Goal: Find contact information: Find contact information

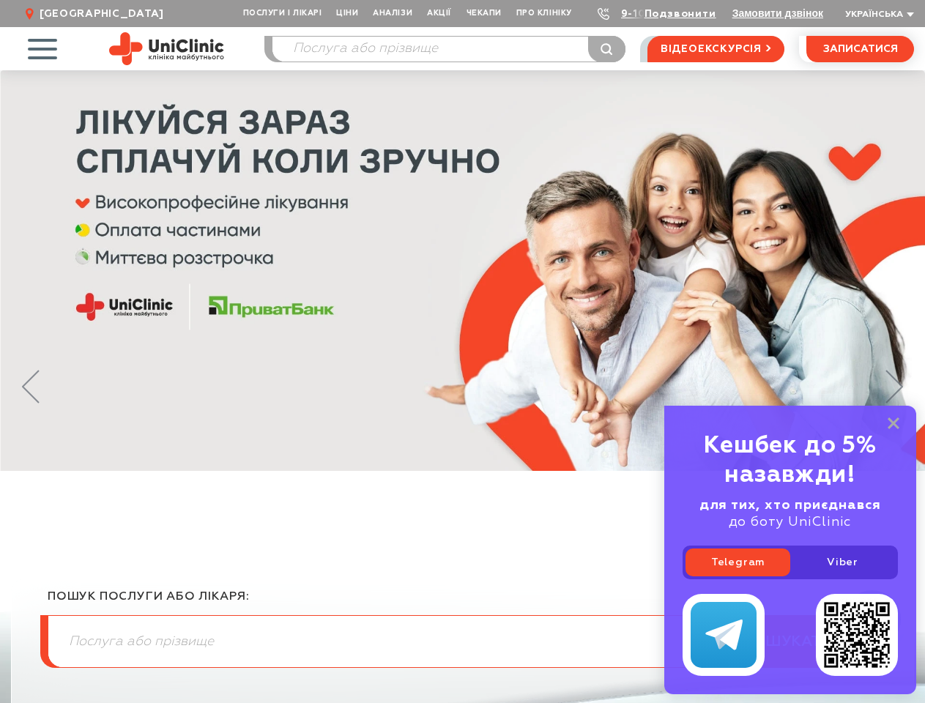
click at [283, 13] on span "Послуги і лікарі" at bounding box center [282, 13] width 93 height 27
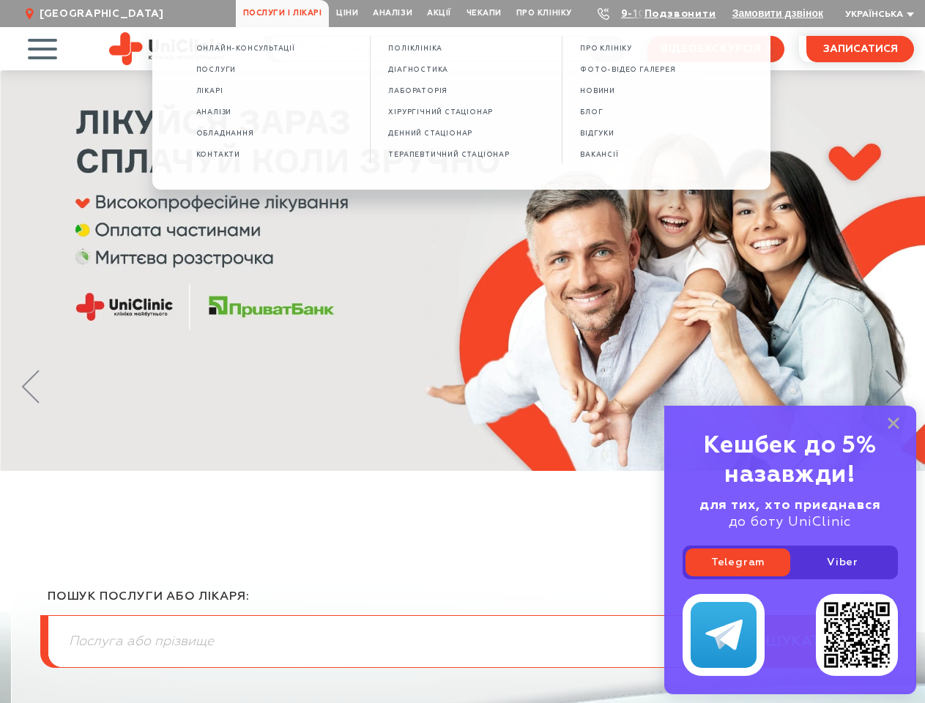
click at [544, 13] on span "Про клініку" at bounding box center [544, 13] width 70 height 27
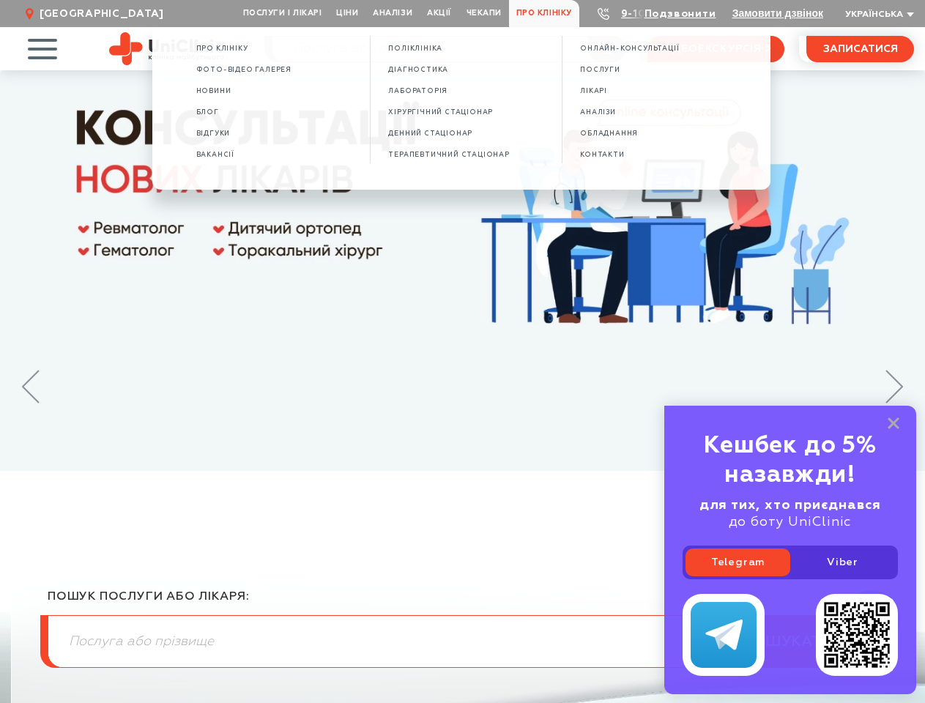
click at [681, 15] on link "Подзвонити" at bounding box center [681, 14] width 72 height 10
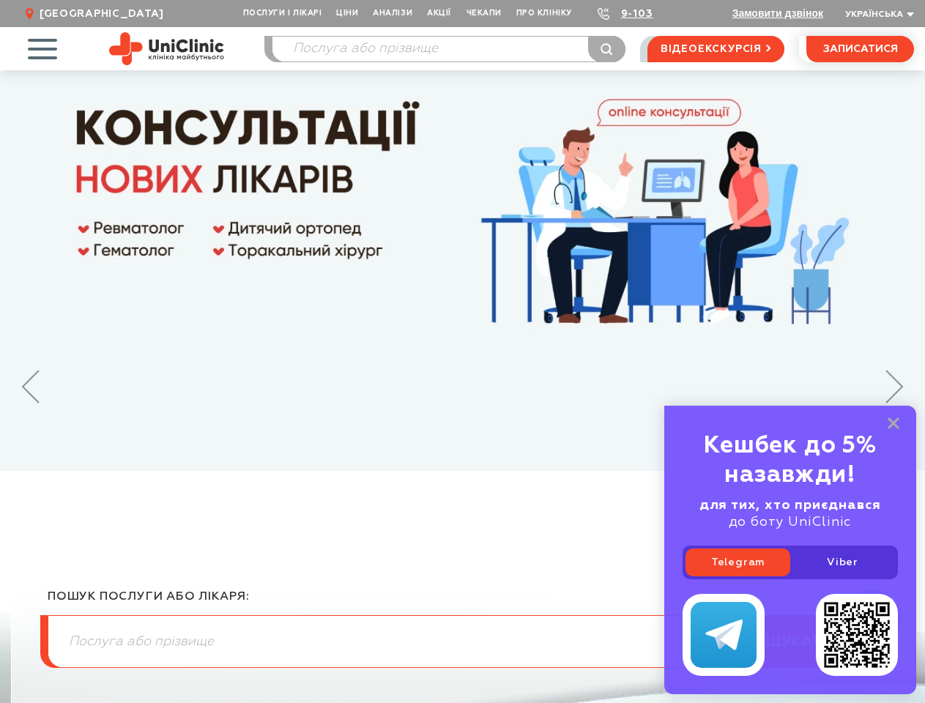
click at [878, 15] on span "Українська" at bounding box center [874, 14] width 58 height 9
click at [42, 48] on span "button" at bounding box center [42, 48] width 61 height 61
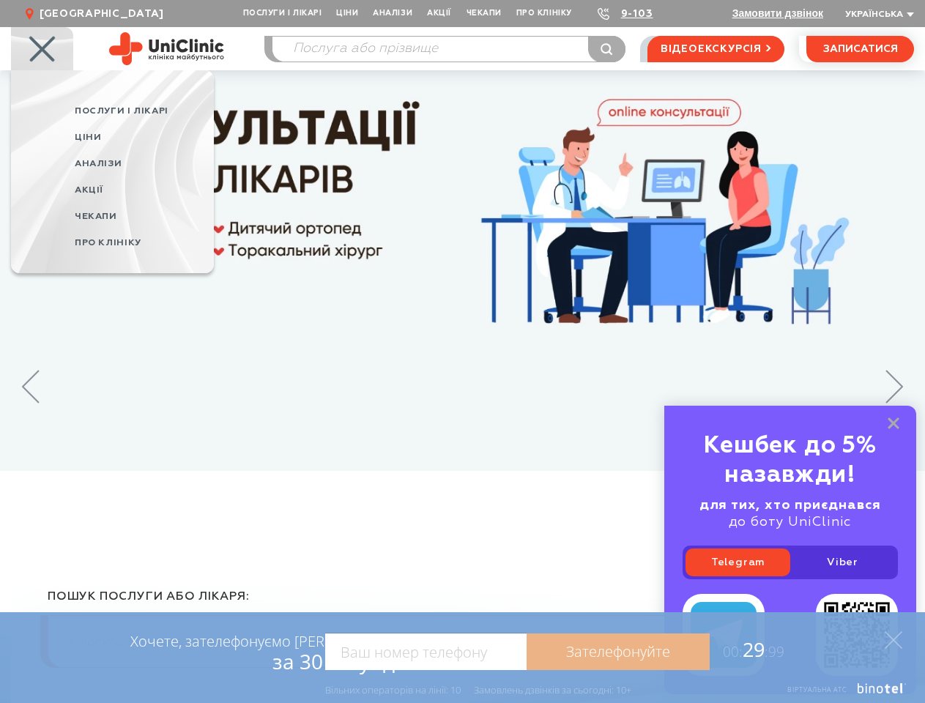
click at [31, 387] on icon at bounding box center [31, 387] width 18 height 34
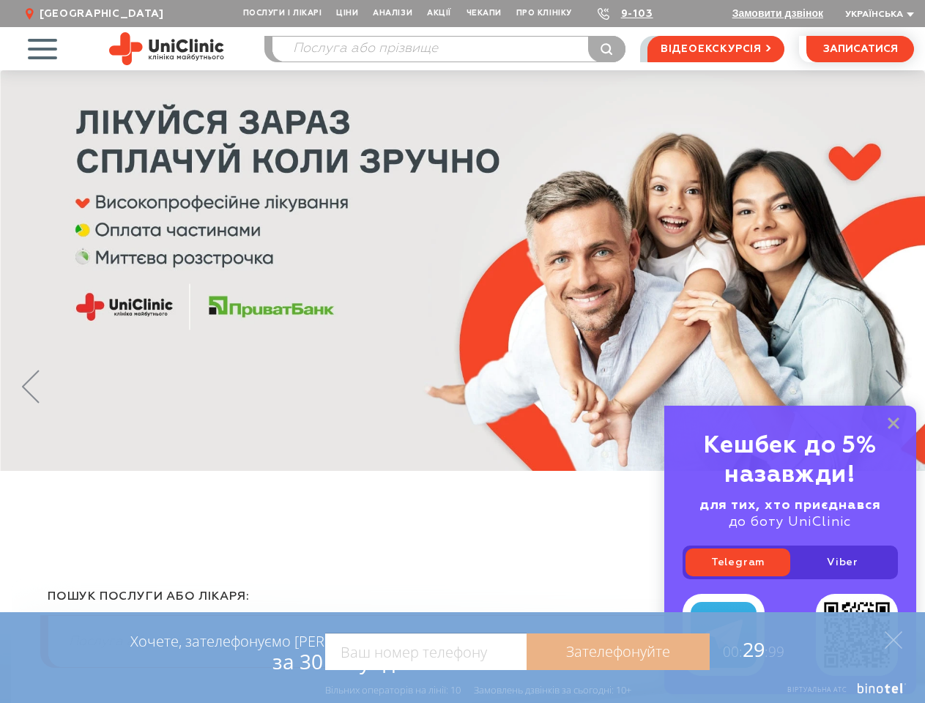
click at [894, 387] on icon at bounding box center [895, 387] width 18 height 34
click at [738, 563] on link "Telegram" at bounding box center [738, 563] width 105 height 28
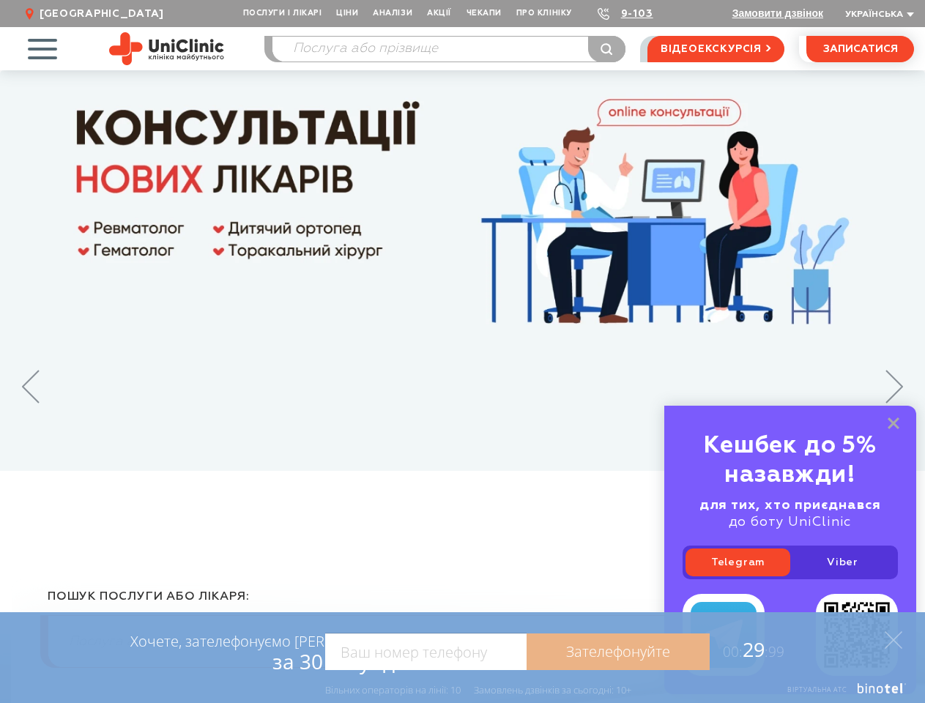
click at [842, 563] on link "Viber" at bounding box center [842, 563] width 105 height 28
click at [790, 635] on div "Хочете, зателефонуємо Вам за 30 секунд? Зателефонуйте 00: 29 :99 Наприклад: 067…" at bounding box center [463, 657] width 718 height 91
